Goal: Task Accomplishment & Management: Use online tool/utility

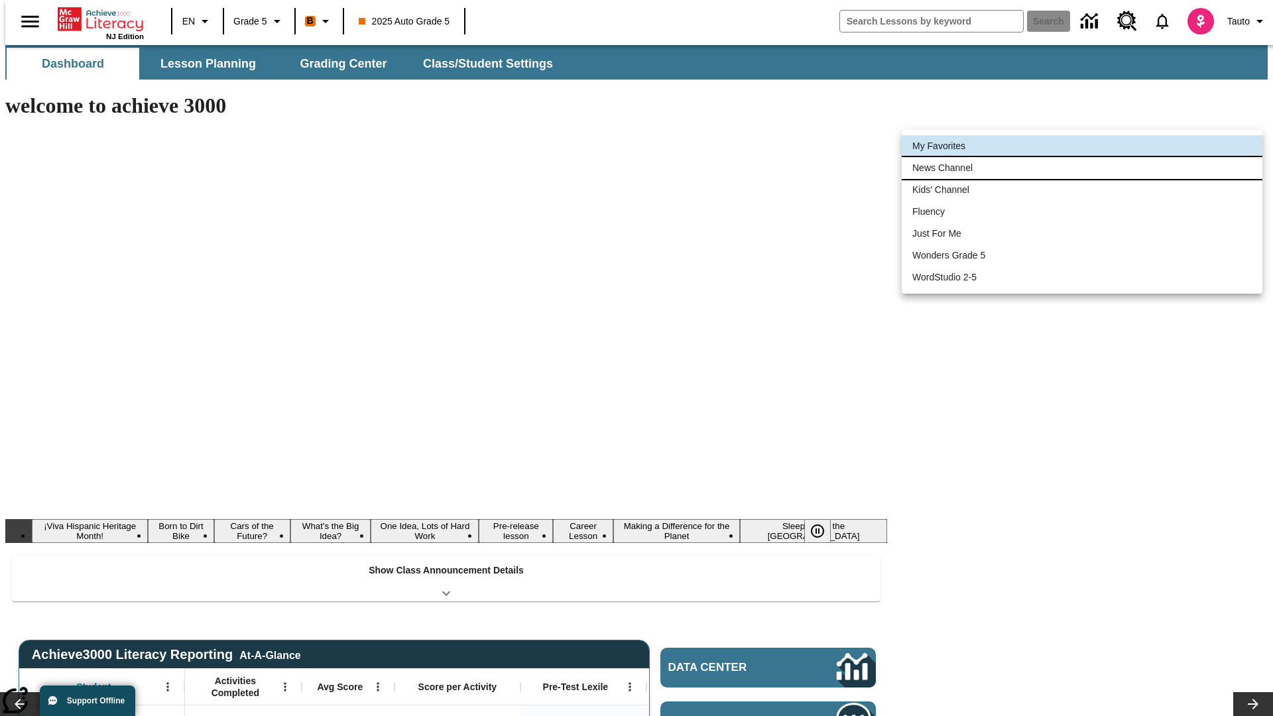
click at [1082, 168] on li "News Channel" at bounding box center [1082, 168] width 361 height 22
type input "120"
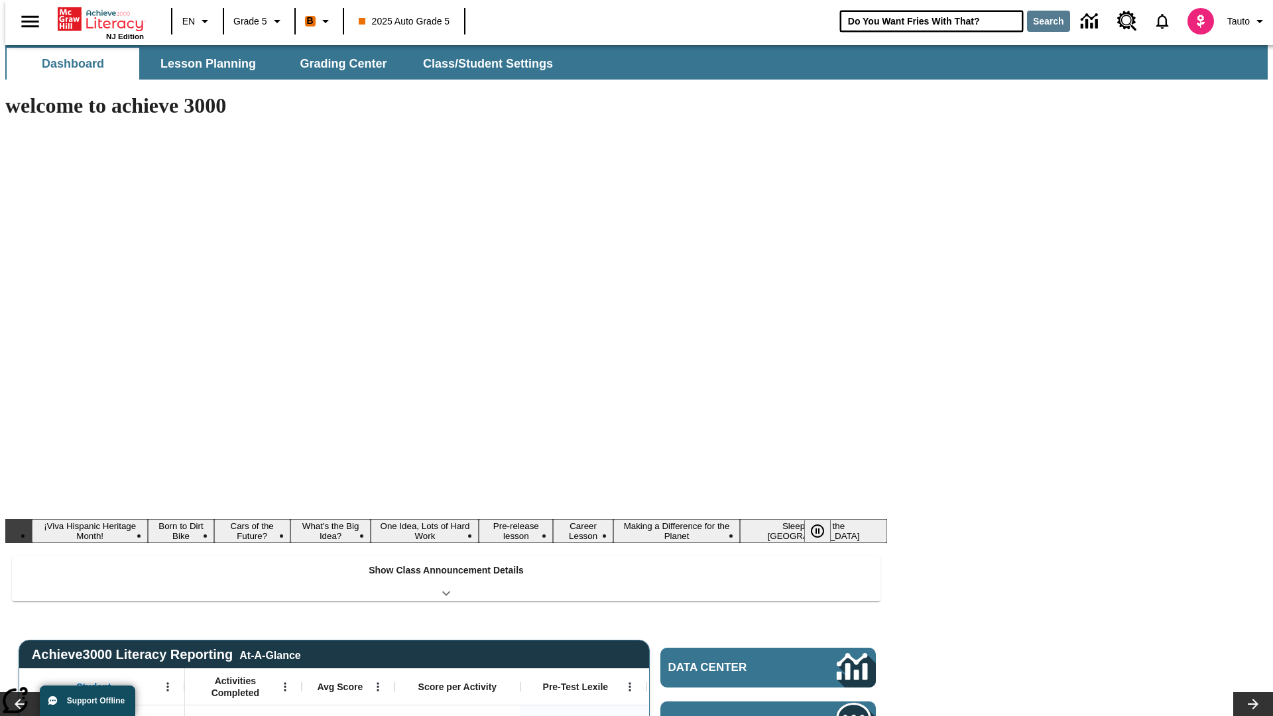
type input "Do You Want Fries With That?"
click at [1040, 21] on button "Search" at bounding box center [1048, 21] width 43 height 21
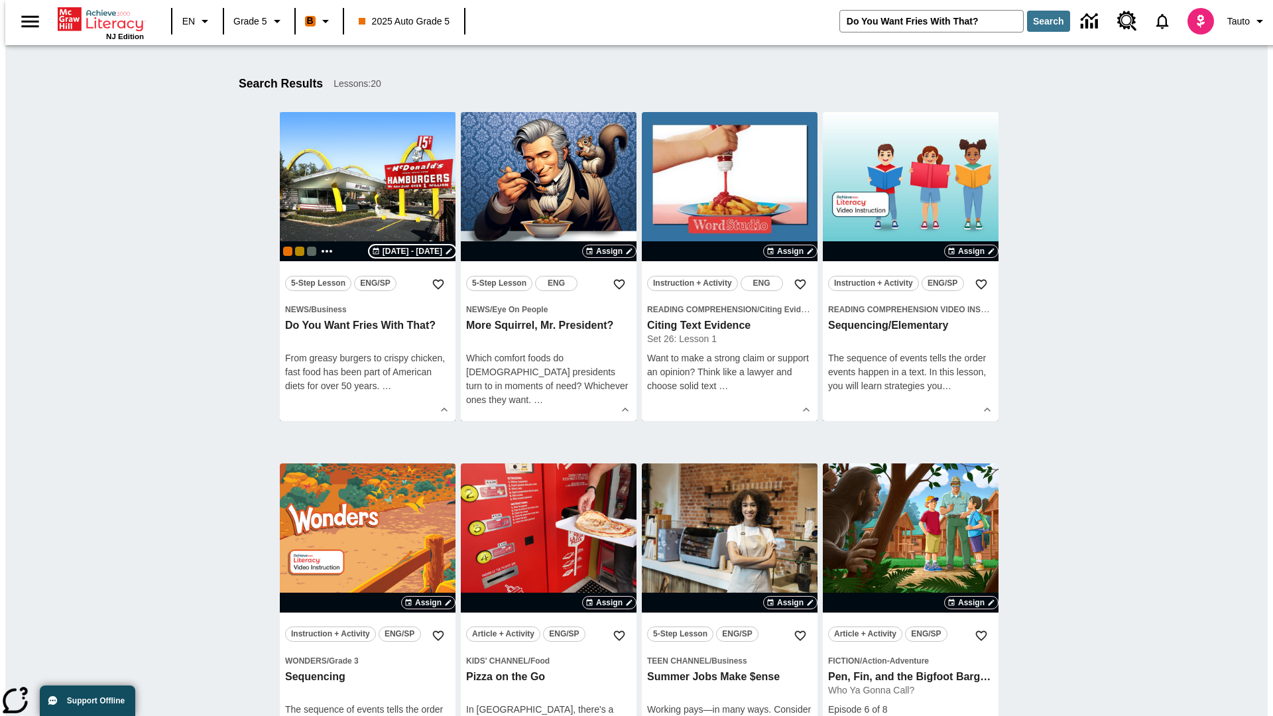
click at [413, 251] on span "[DATE] - [DATE]" at bounding box center [413, 251] width 60 height 12
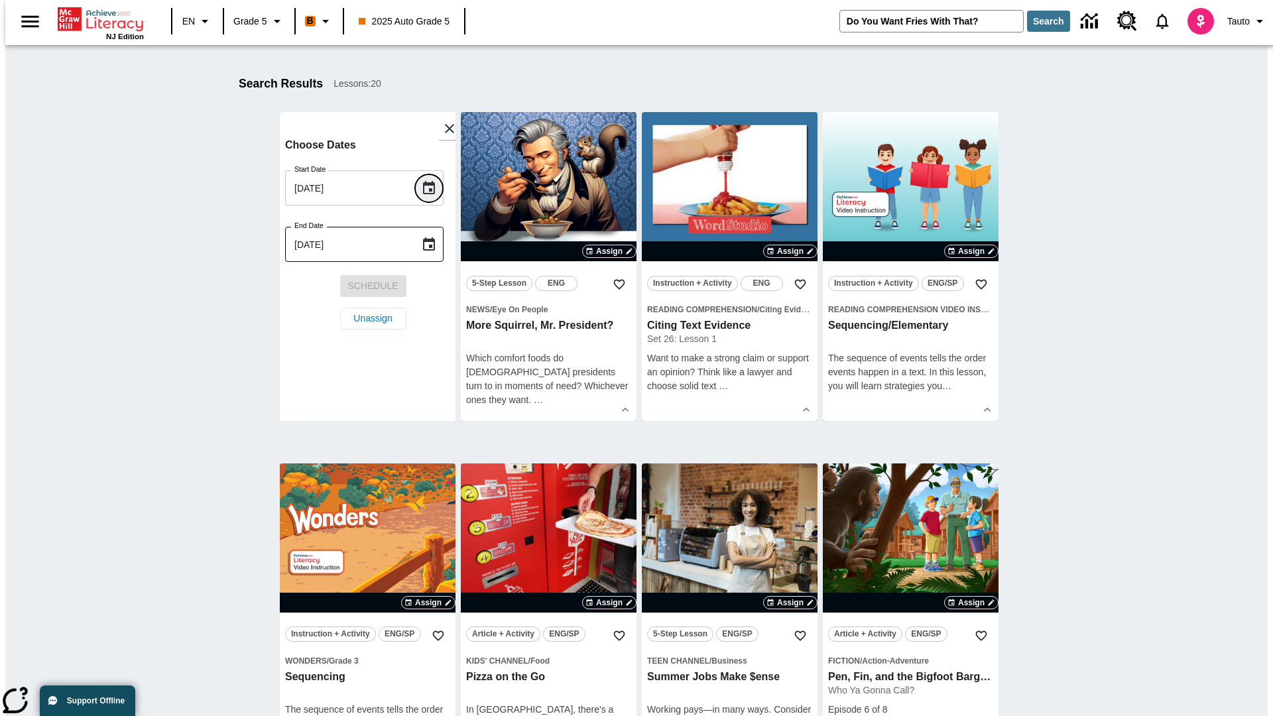
click at [434, 188] on icon "Choose date, selected date is Sep 16, 2025" at bounding box center [429, 187] width 12 height 13
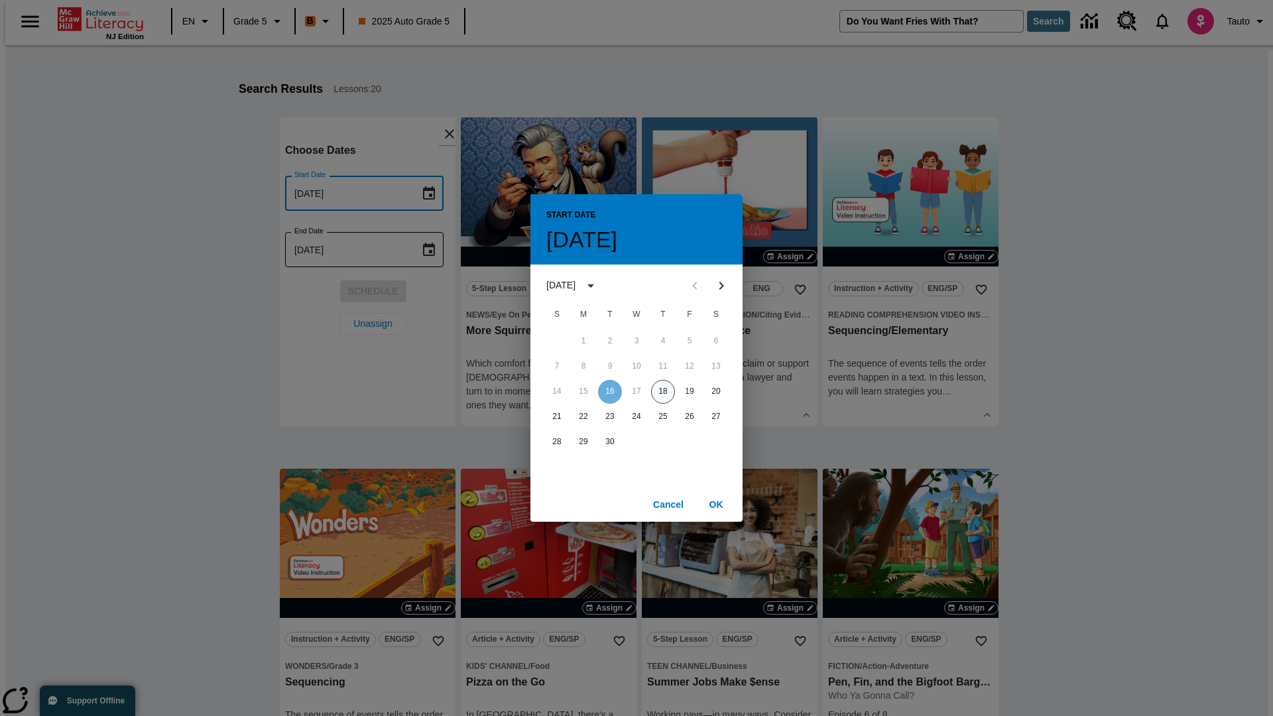
click at [663, 391] on button "18" at bounding box center [663, 392] width 24 height 24
click at [716, 504] on button "OK" at bounding box center [716, 505] width 42 height 25
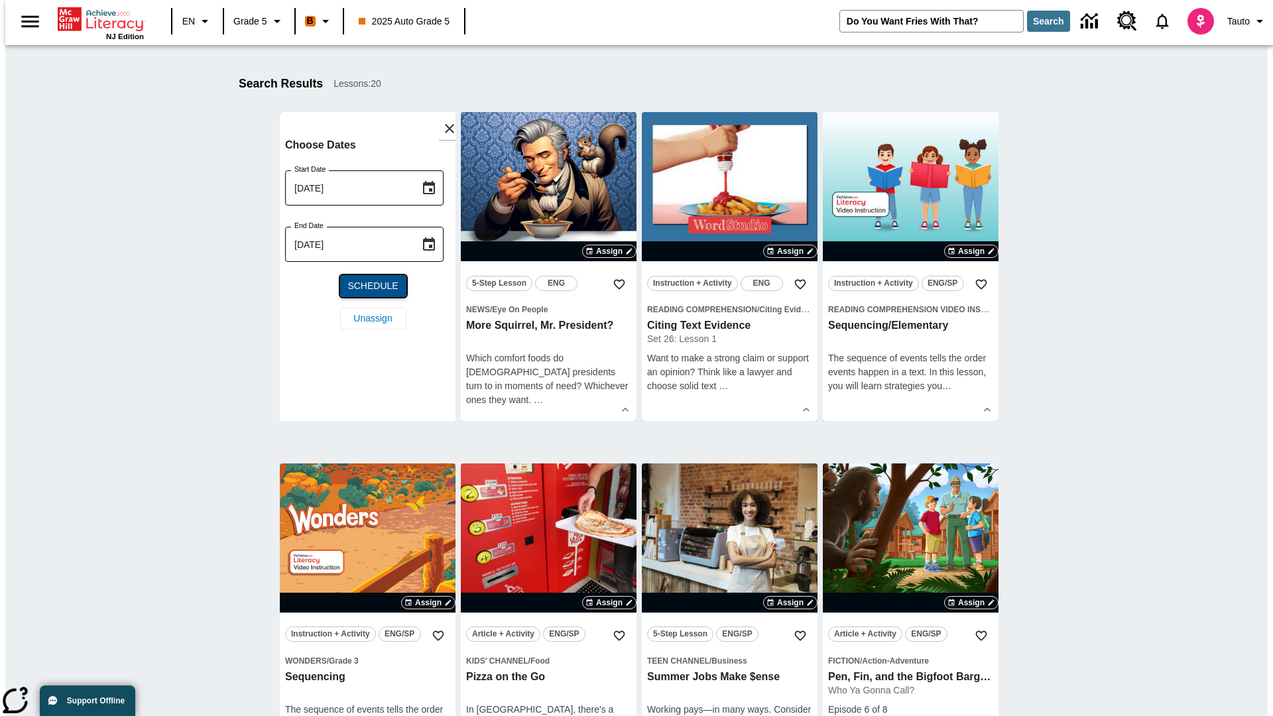
click at [367, 286] on span "Schedule" at bounding box center [372, 286] width 50 height 14
